Goal: Check status

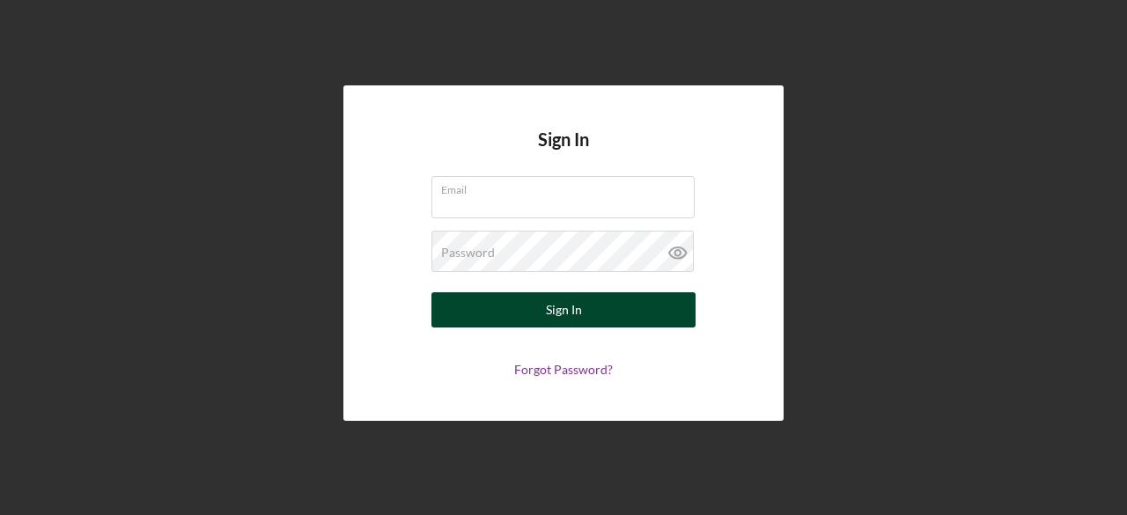
type input "[PERSON_NAME][EMAIL_ADDRESS][DOMAIN_NAME]"
click at [585, 304] on button "Sign In" at bounding box center [563, 309] width 264 height 35
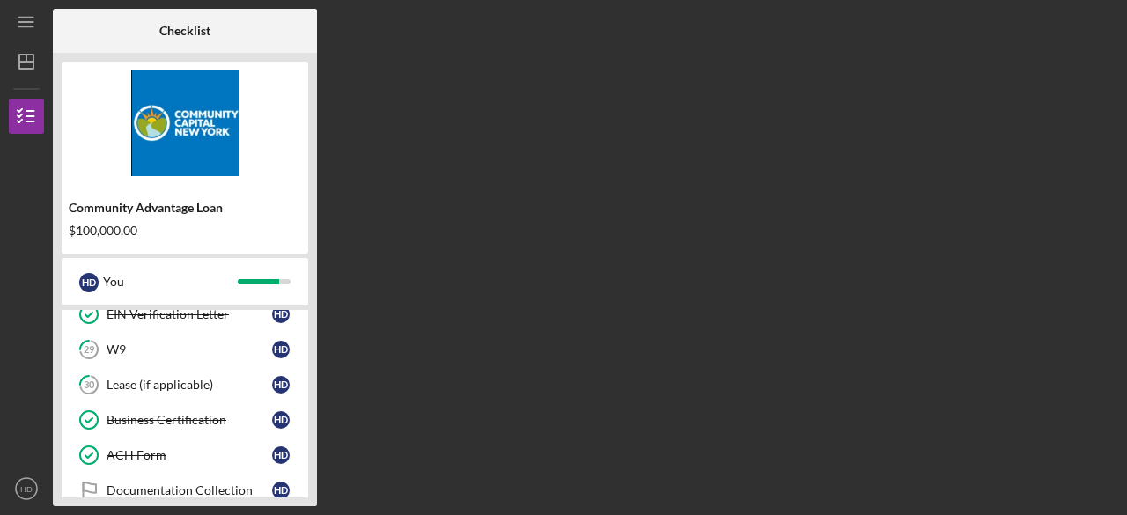
scroll to position [756, 0]
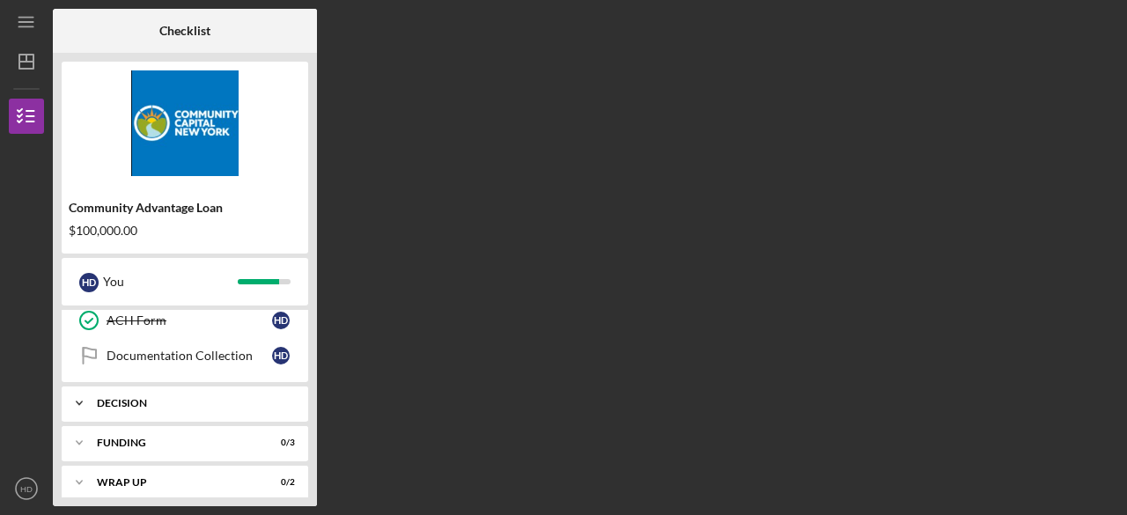
click at [196, 398] on div "Decision" at bounding box center [191, 403] width 189 height 11
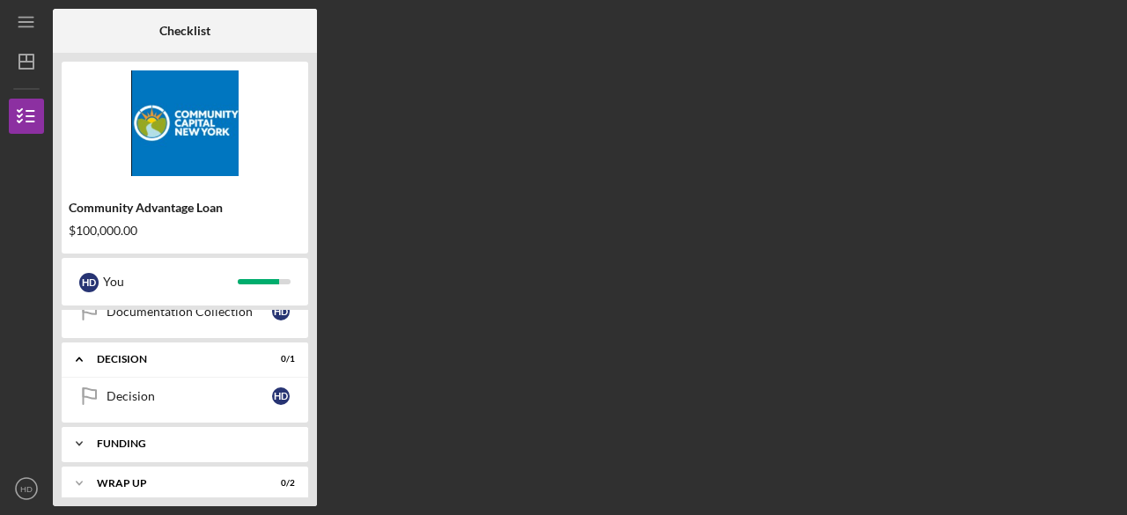
click at [109, 426] on div "Icon/Expander Funding 0 / 3" at bounding box center [185, 443] width 246 height 35
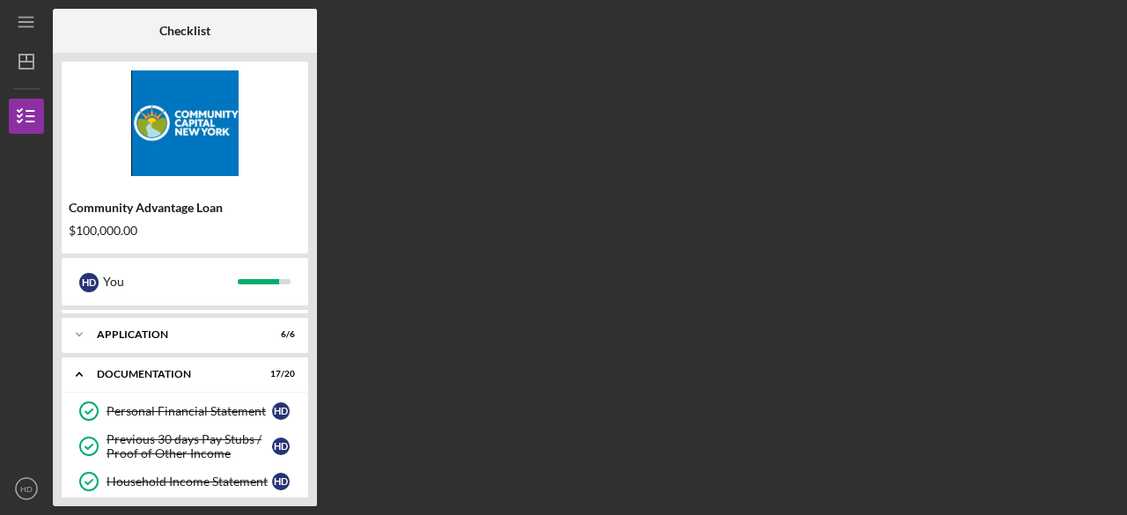
scroll to position [0, 0]
